Goal: Check status: Check status

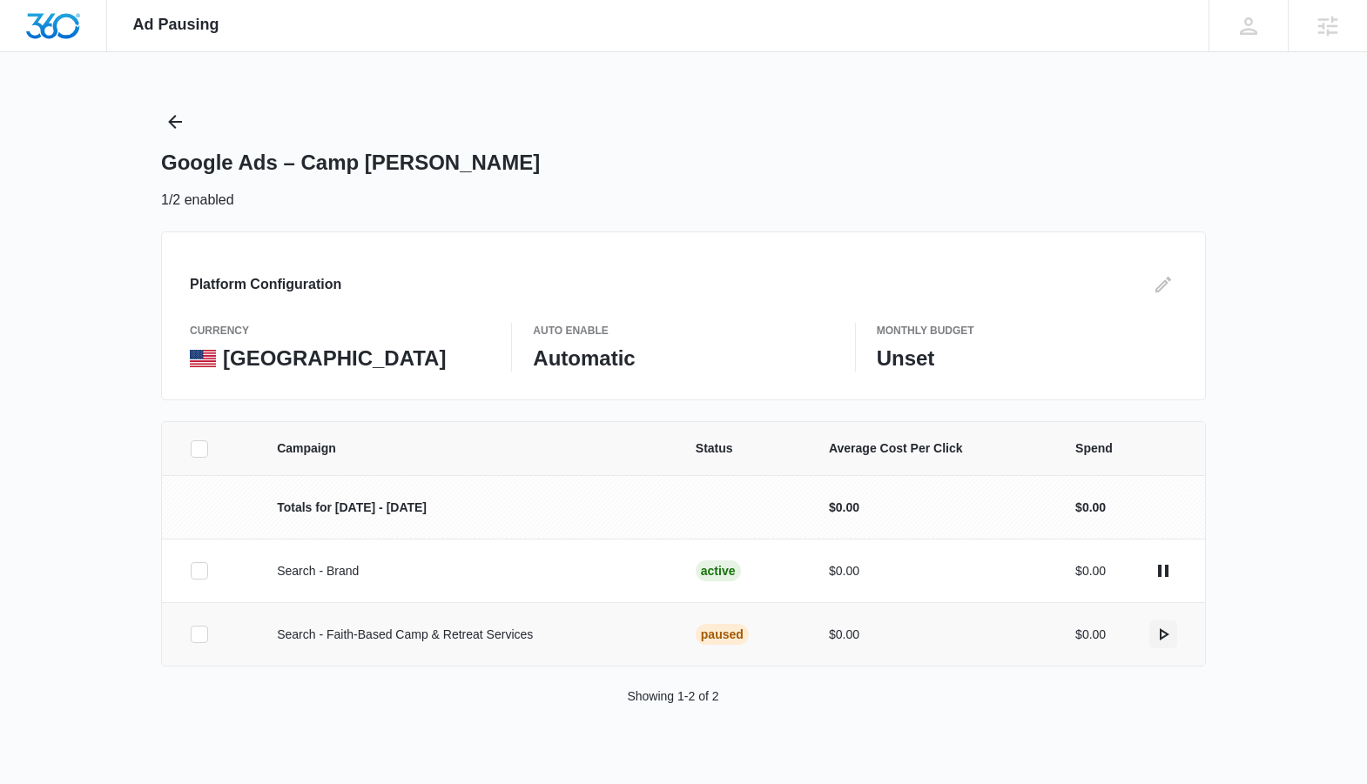
click at [1161, 636] on icon "actions.activate" at bounding box center [1163, 634] width 21 height 21
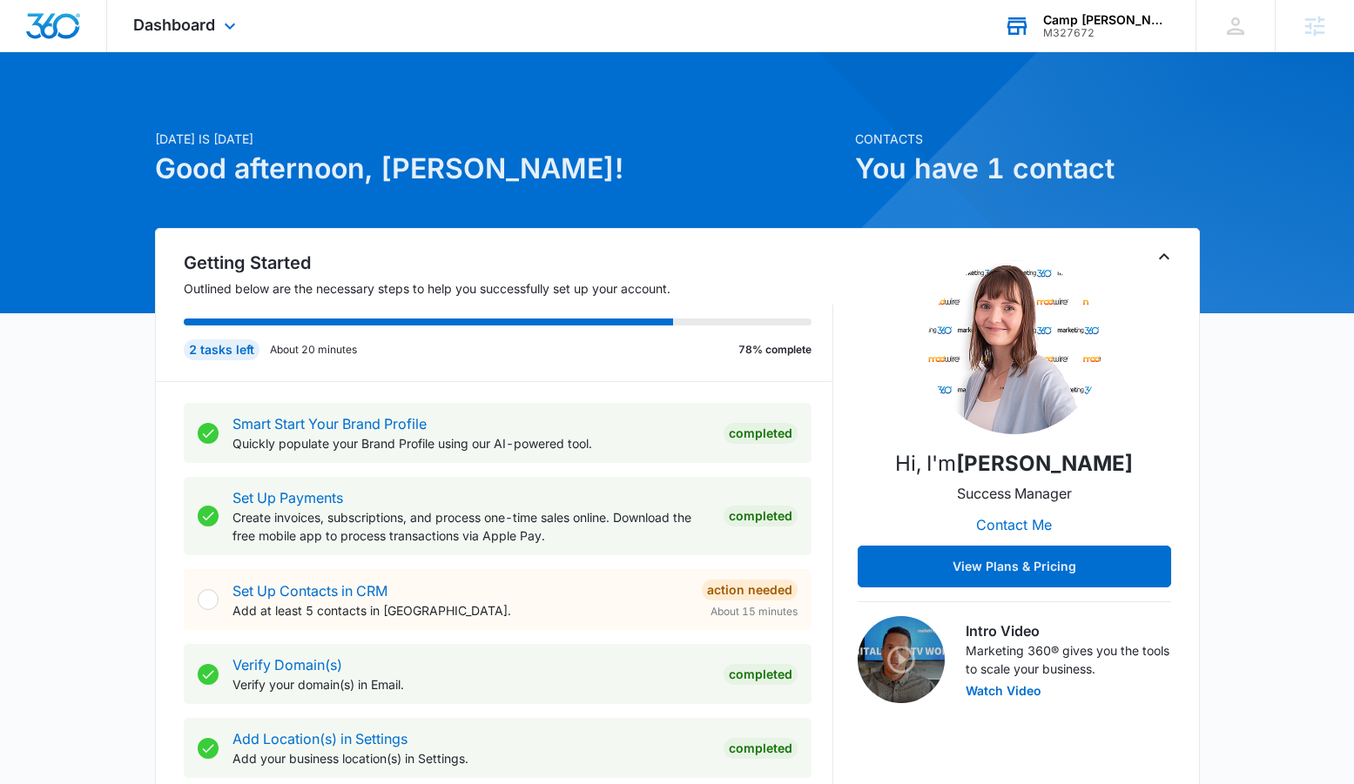
click at [1129, 24] on div "Camp [PERSON_NAME]" at bounding box center [1106, 20] width 127 height 14
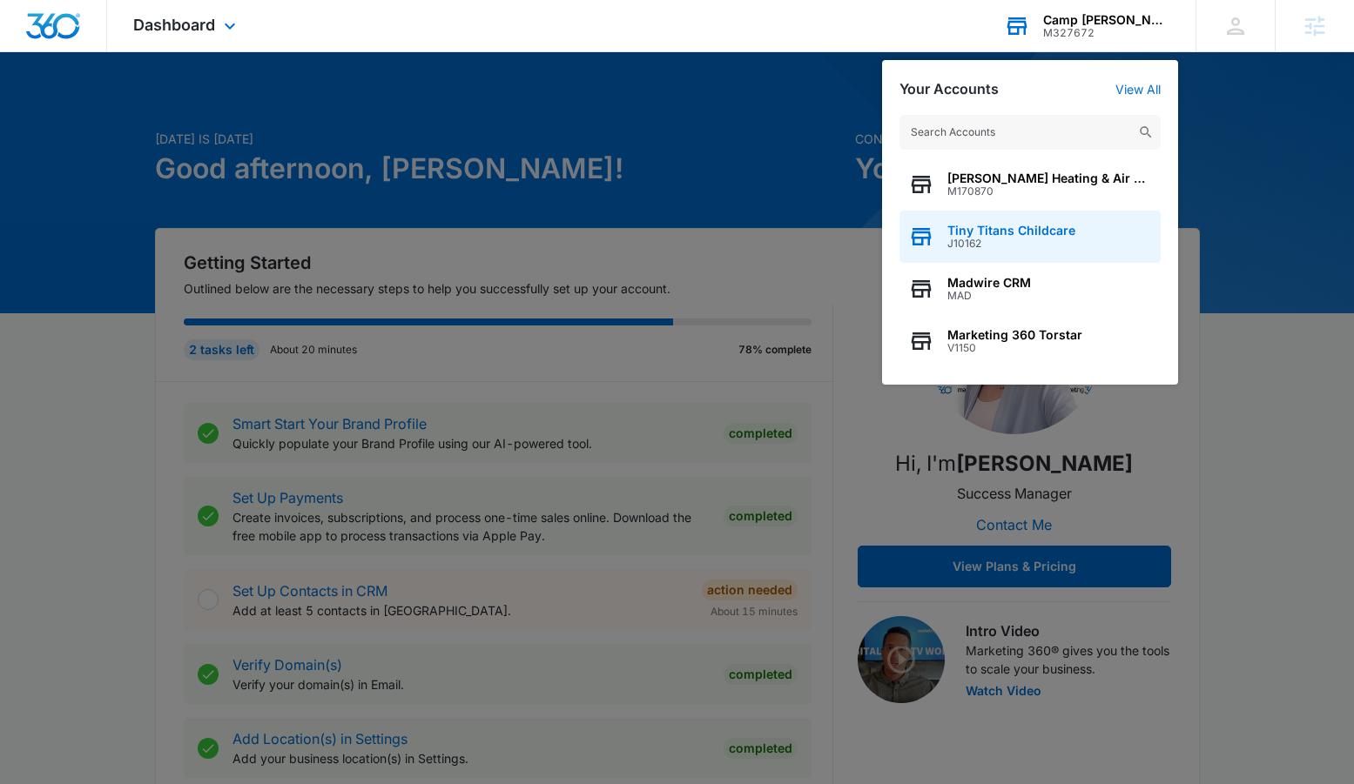
click at [1008, 245] on span "J10162" at bounding box center [1011, 244] width 128 height 12
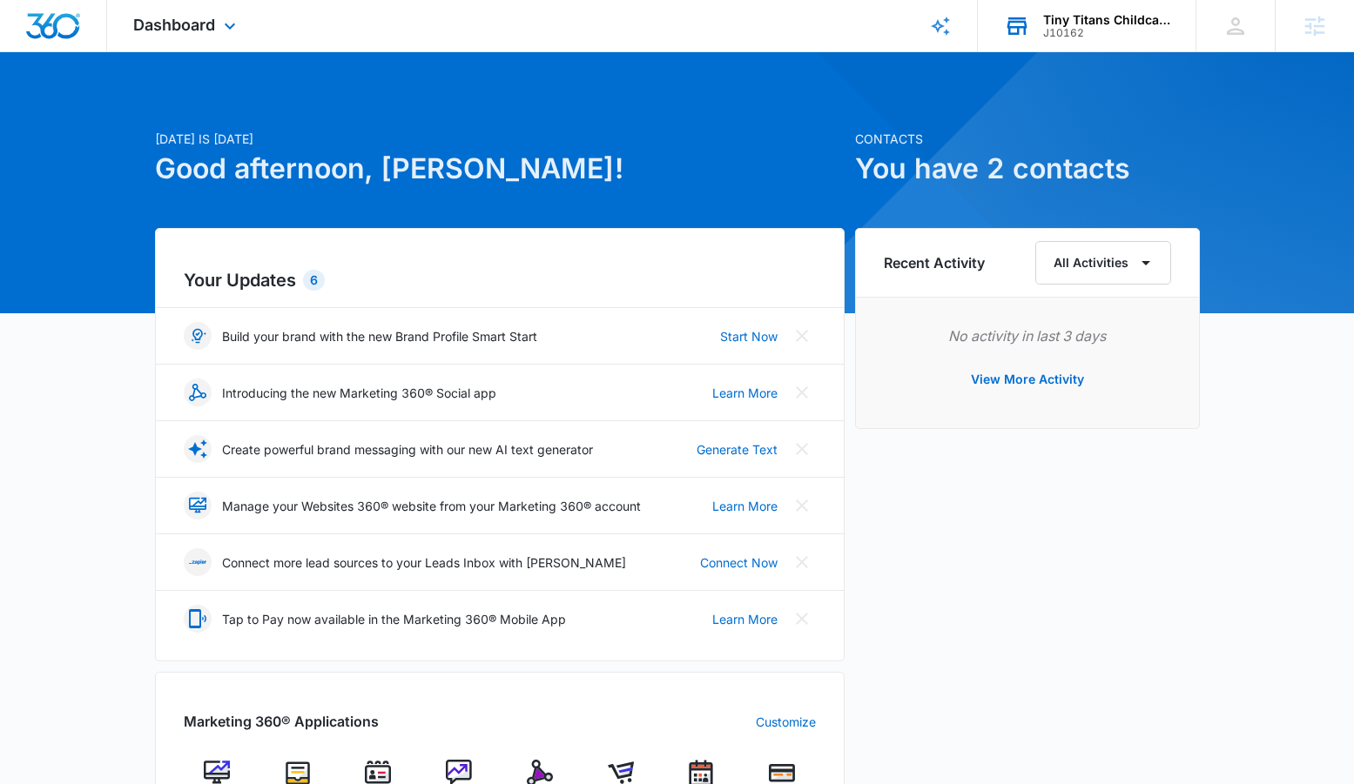
click at [204, 12] on div "Dashboard Apps Websites Forms CRM Email Social Shop Scheduling Payments POS Con…" at bounding box center [186, 25] width 159 height 51
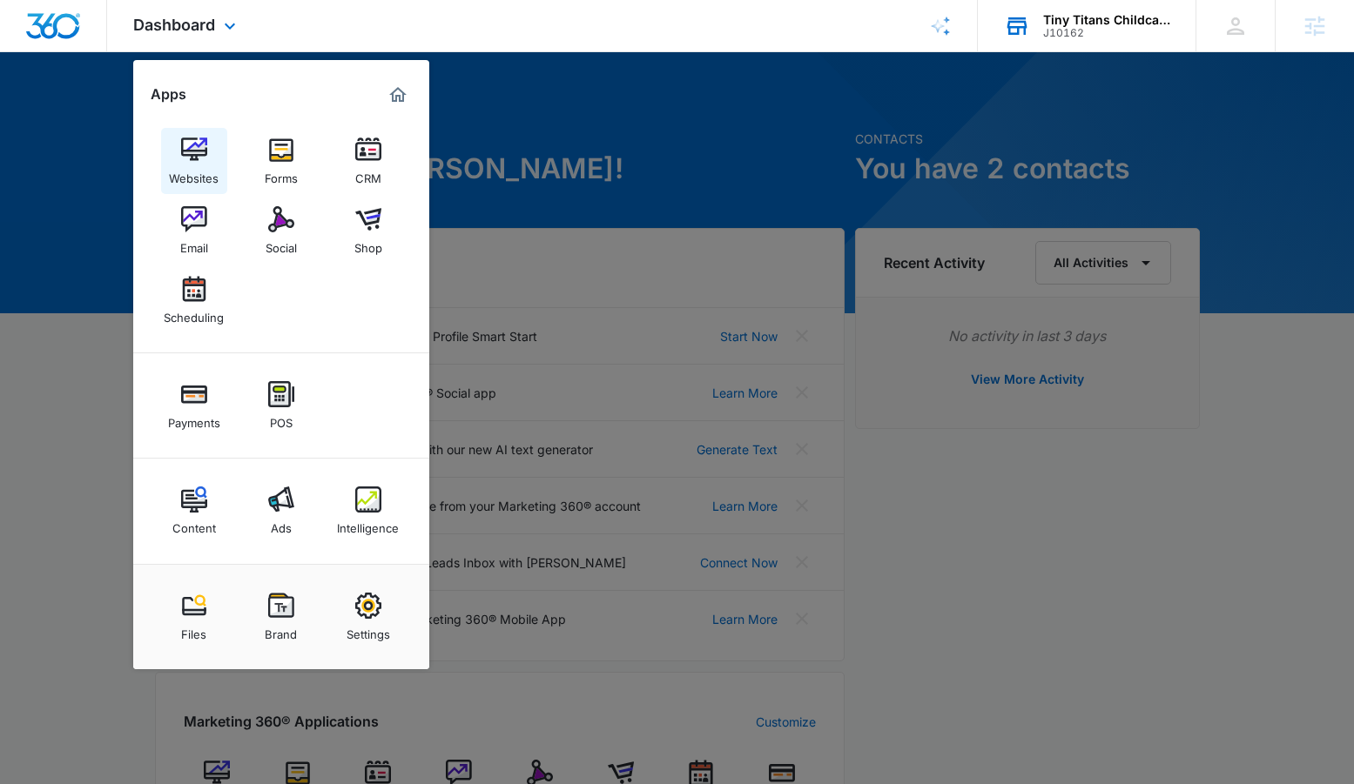
click at [192, 168] on div "Websites" at bounding box center [194, 174] width 50 height 23
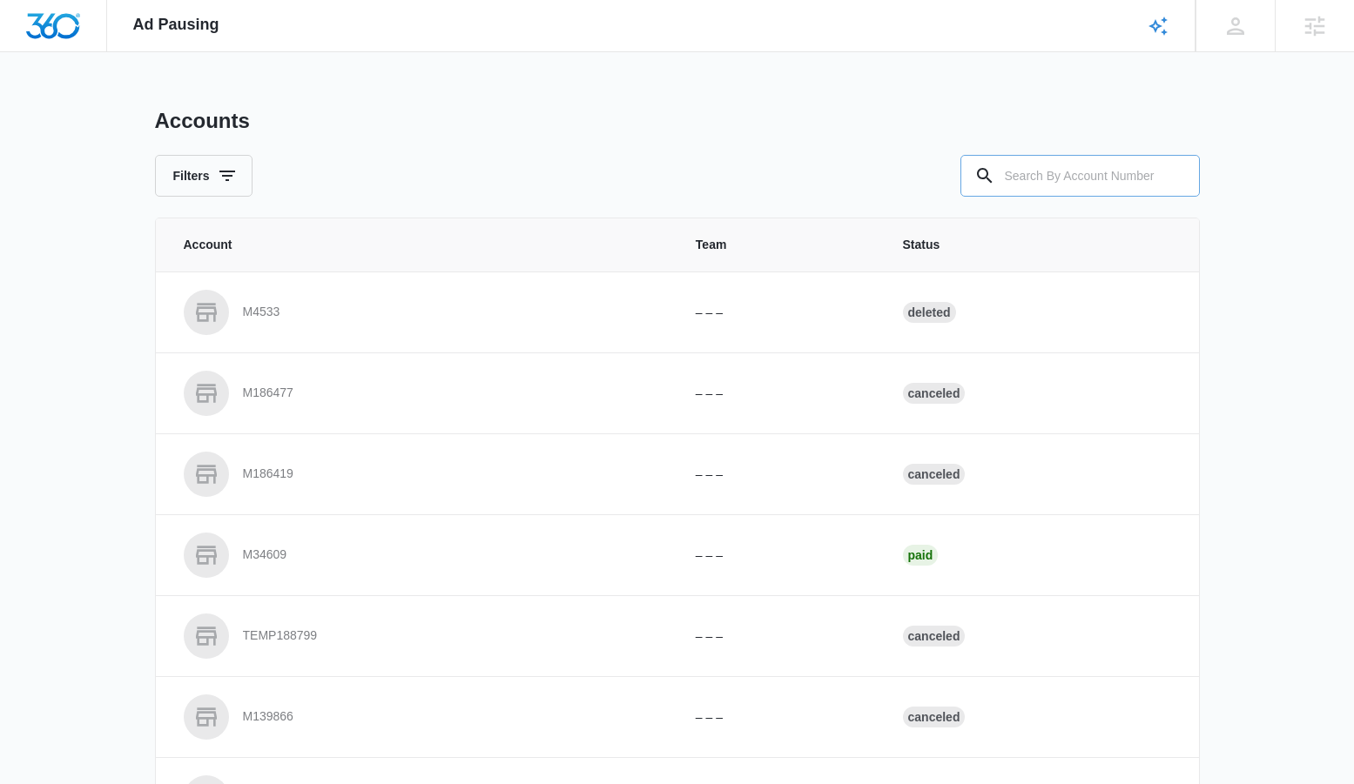
click at [1007, 174] on input "text" at bounding box center [1079, 176] width 239 height 42
type input "M327672"
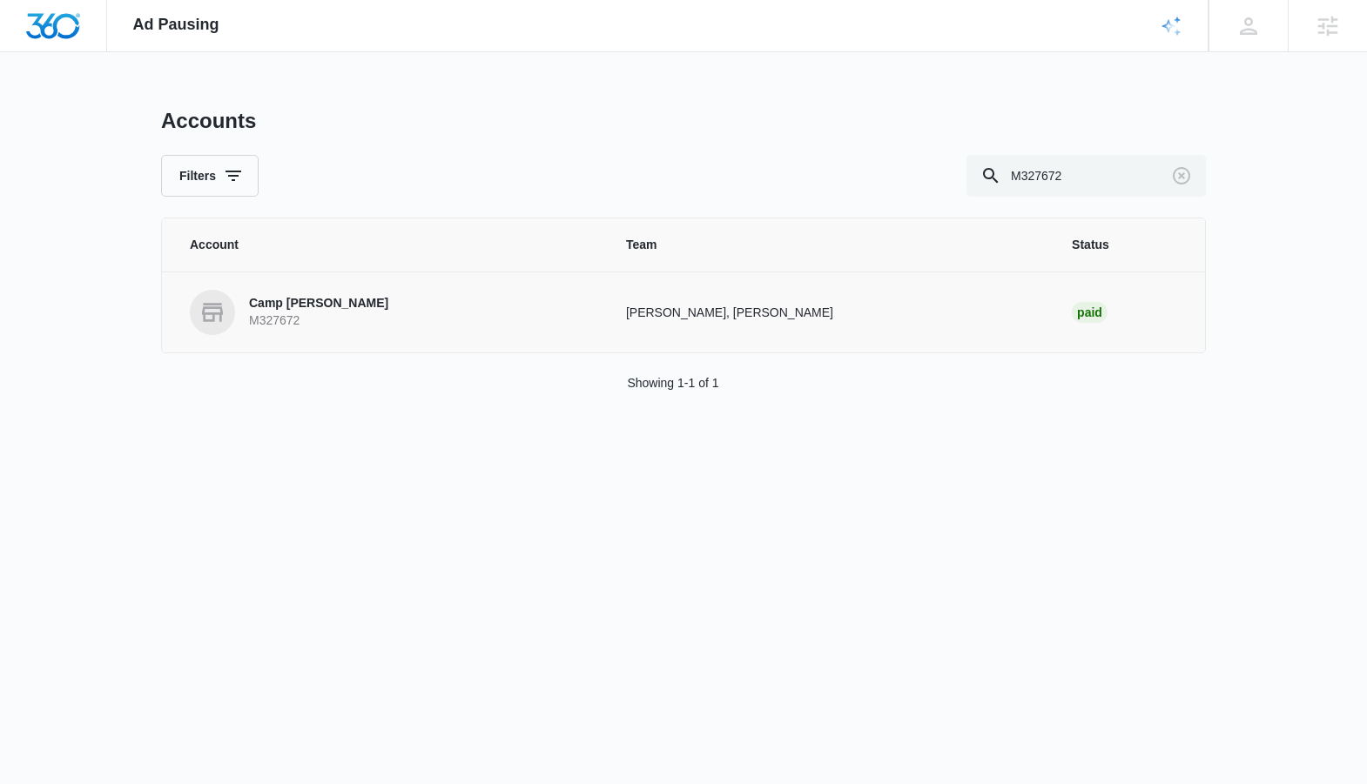
click at [342, 319] on link "Camp [PERSON_NAME] M327672" at bounding box center [387, 312] width 394 height 45
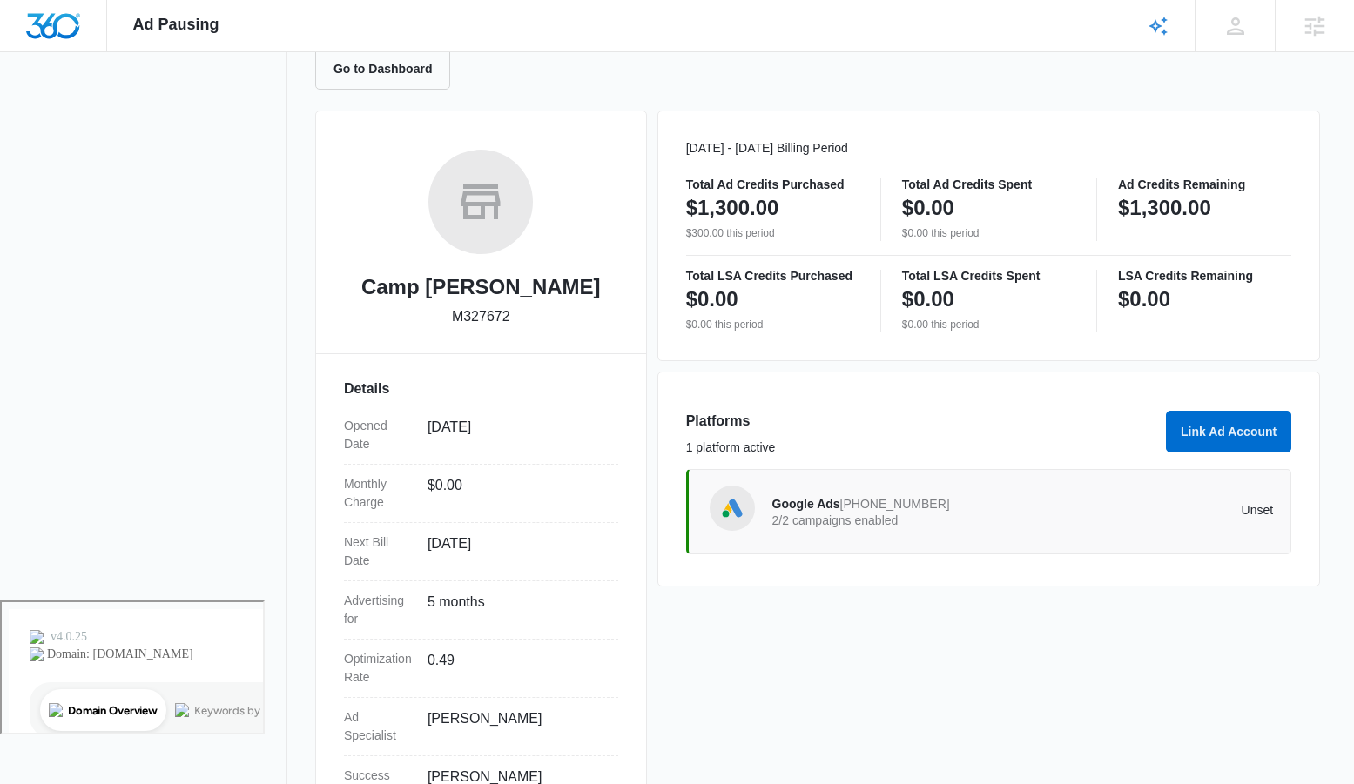
scroll to position [187, 0]
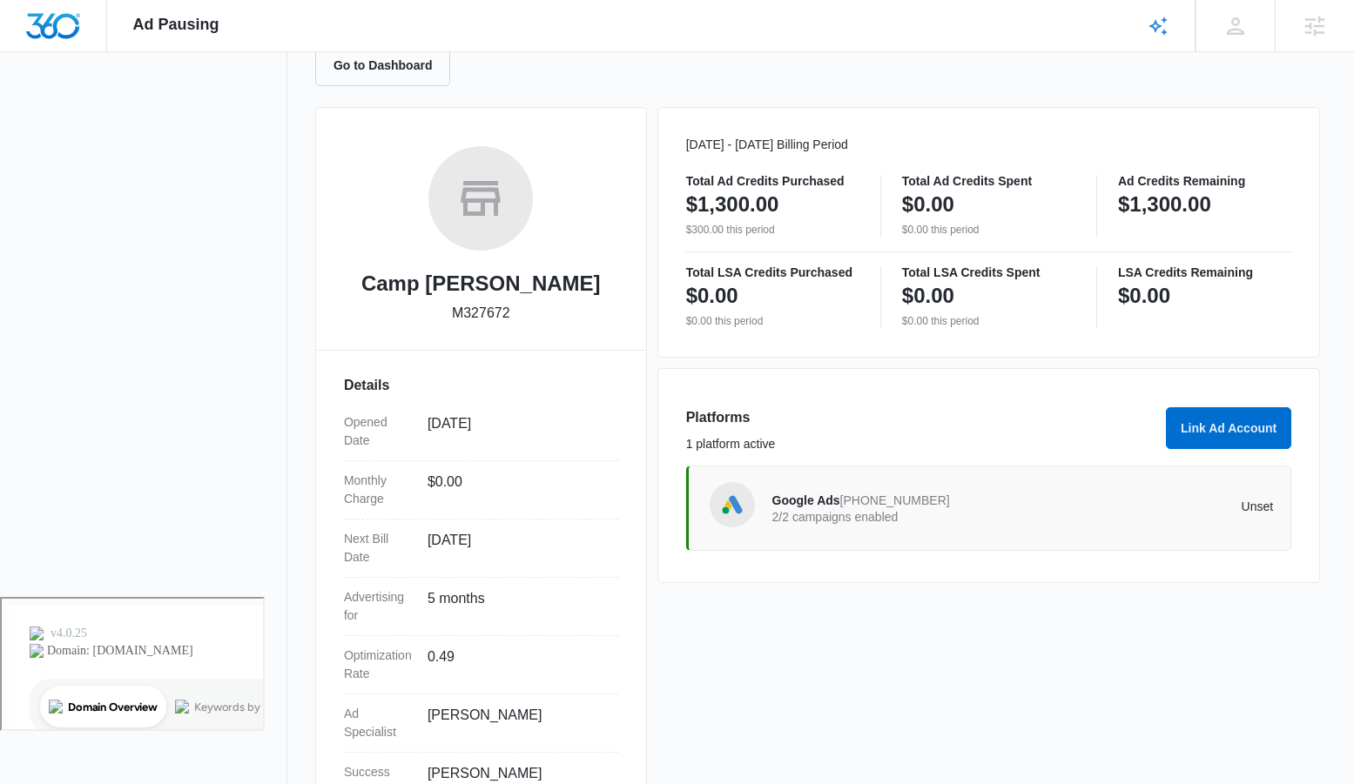
click at [850, 521] on p "2/2 campaigns enabled" at bounding box center [897, 517] width 251 height 12
